Goal: Check status: Check status

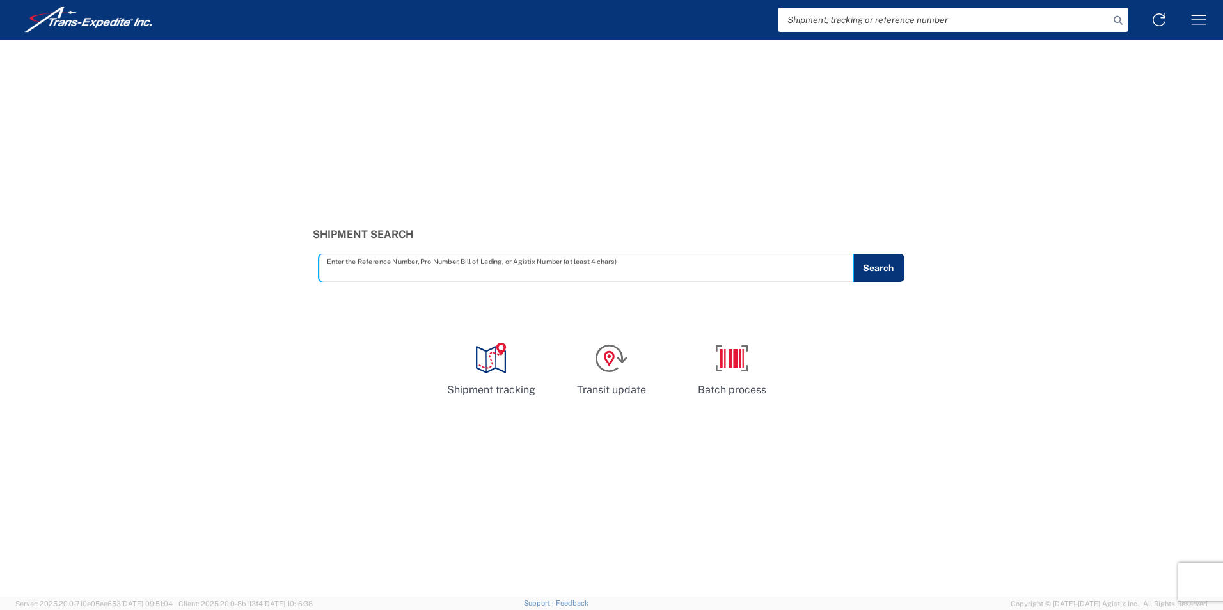
paste input "1023707896"
type input "1023707896"
click at [899, 267] on button "Search" at bounding box center [878, 268] width 52 height 28
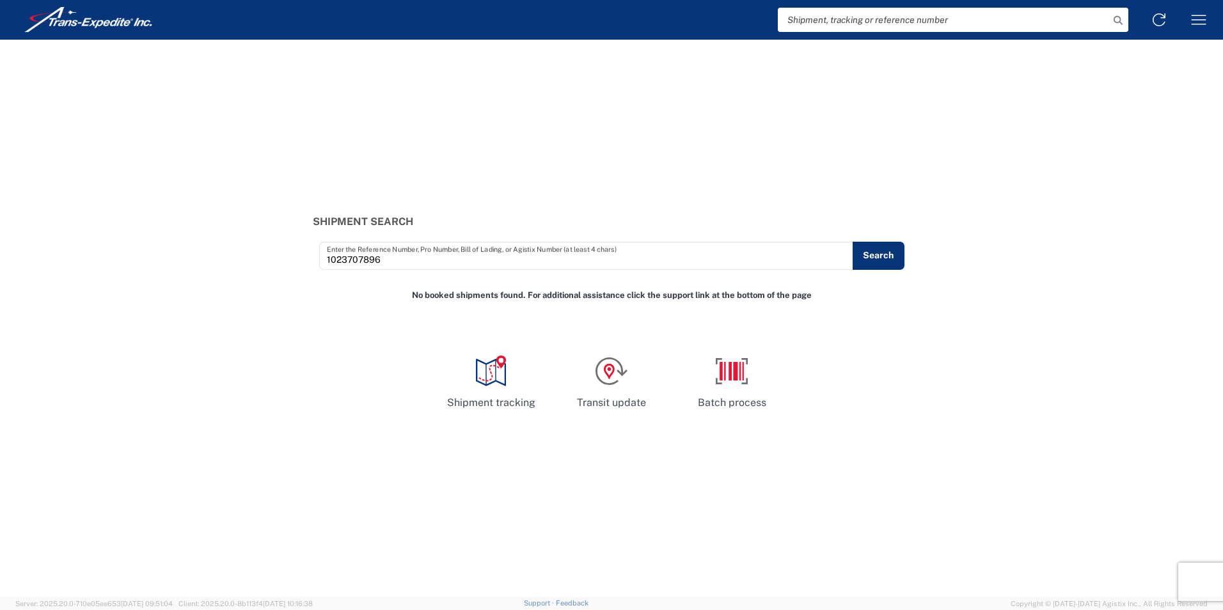
paste input "1023707896"
type input "1023707896"
click at [1121, 17] on icon at bounding box center [1118, 21] width 18 height 18
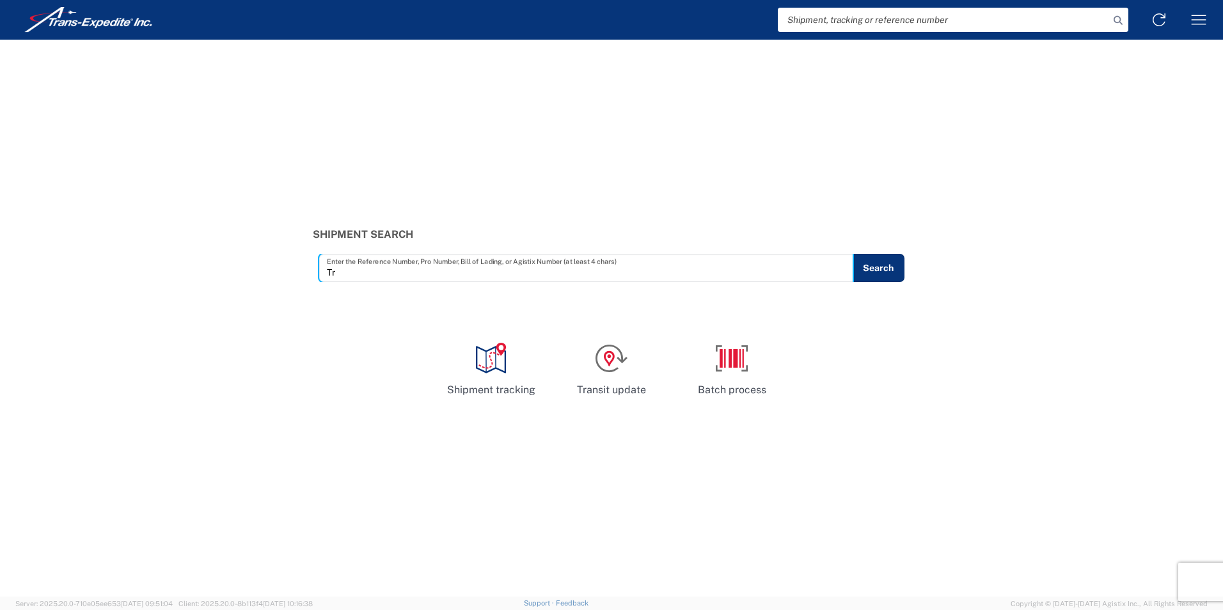
type input "Tr"
click at [796, 157] on div "Shipment Search Tr Enter the Reference Number, Pro Number, Bill of Lading, or A…" at bounding box center [611, 318] width 1223 height 557
